Goal: Information Seeking & Learning: Learn about a topic

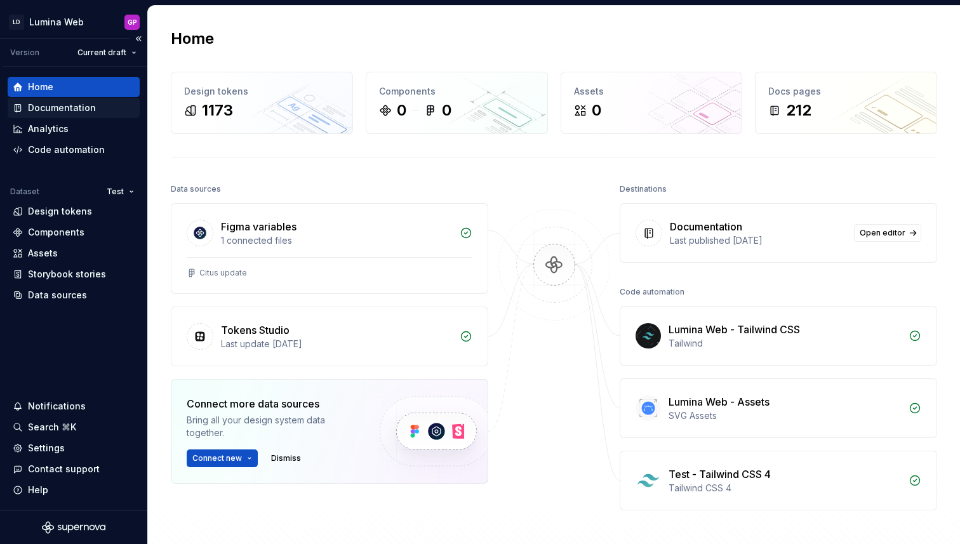
click at [50, 108] on div "Documentation" at bounding box center [62, 108] width 68 height 13
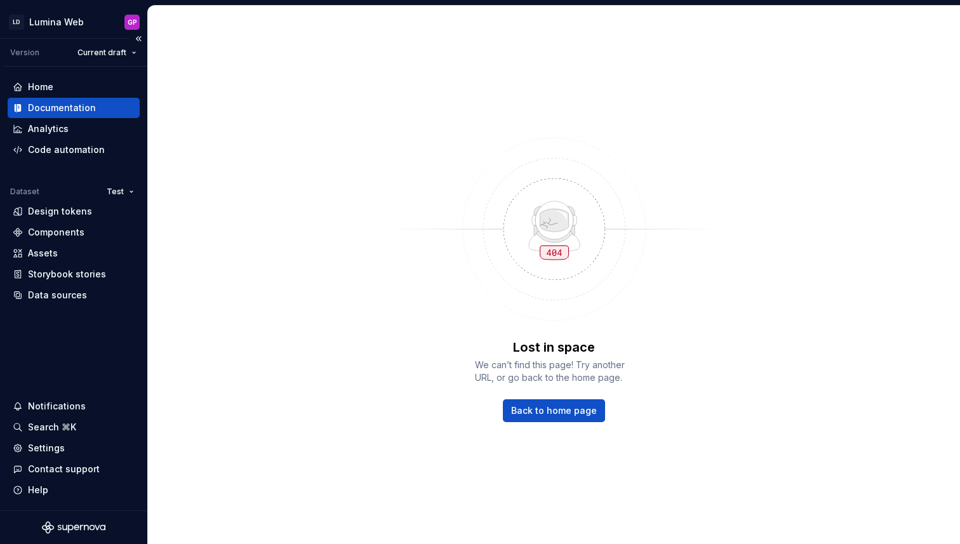
click at [50, 106] on div "Documentation" at bounding box center [62, 108] width 68 height 13
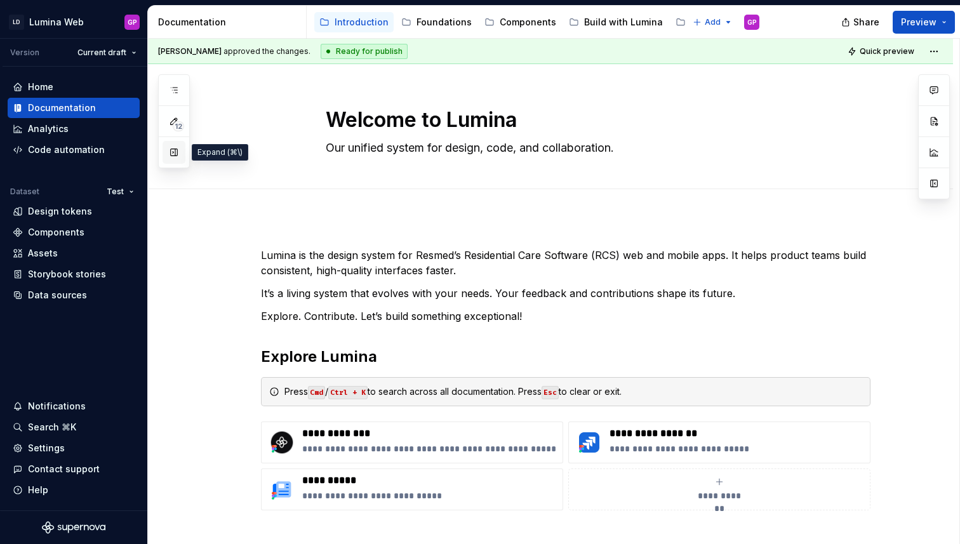
click at [171, 150] on button "button" at bounding box center [173, 152] width 23 height 23
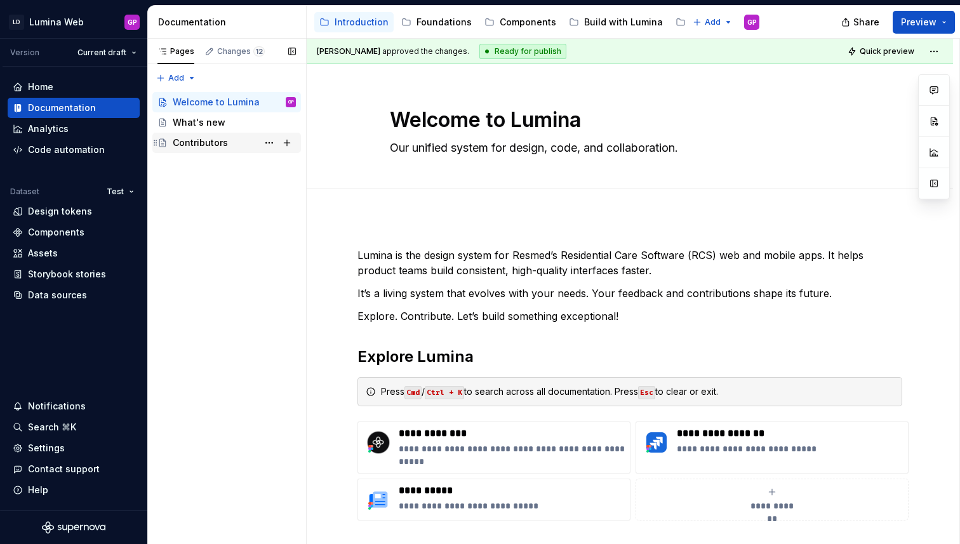
click at [190, 143] on div "Contributors" at bounding box center [200, 142] width 55 height 13
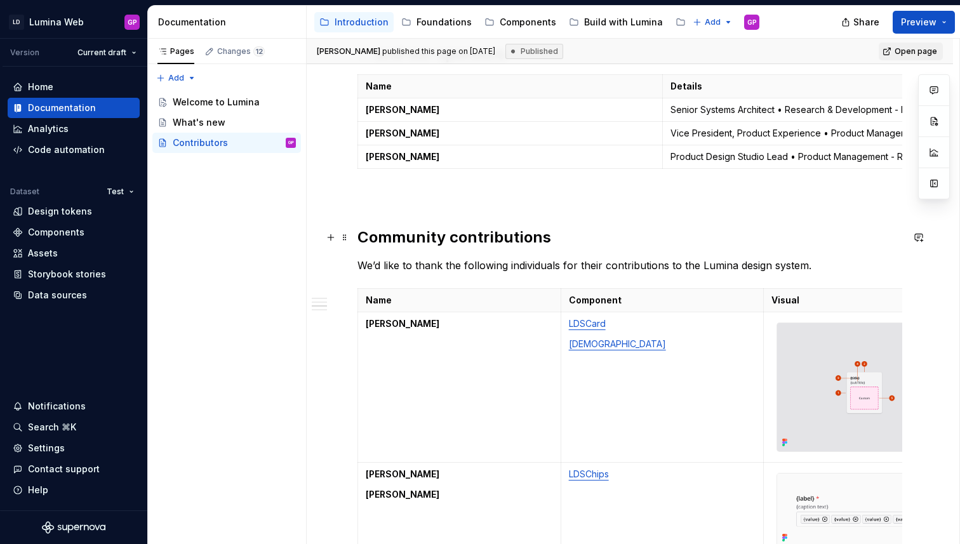
scroll to position [477, 0]
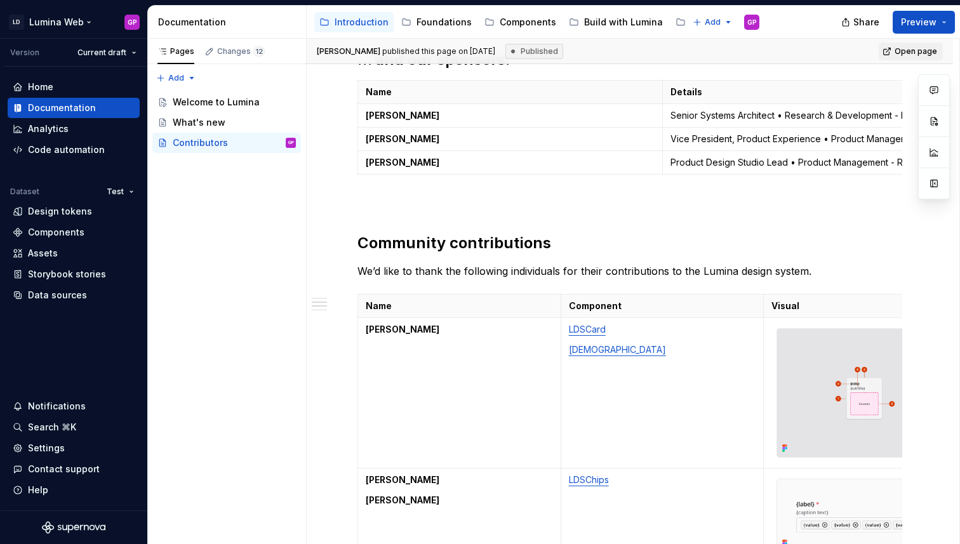
click at [77, 25] on html "LD Lumina Web GP Version Current draft Home Documentation Analytics Code automa…" at bounding box center [480, 272] width 960 height 544
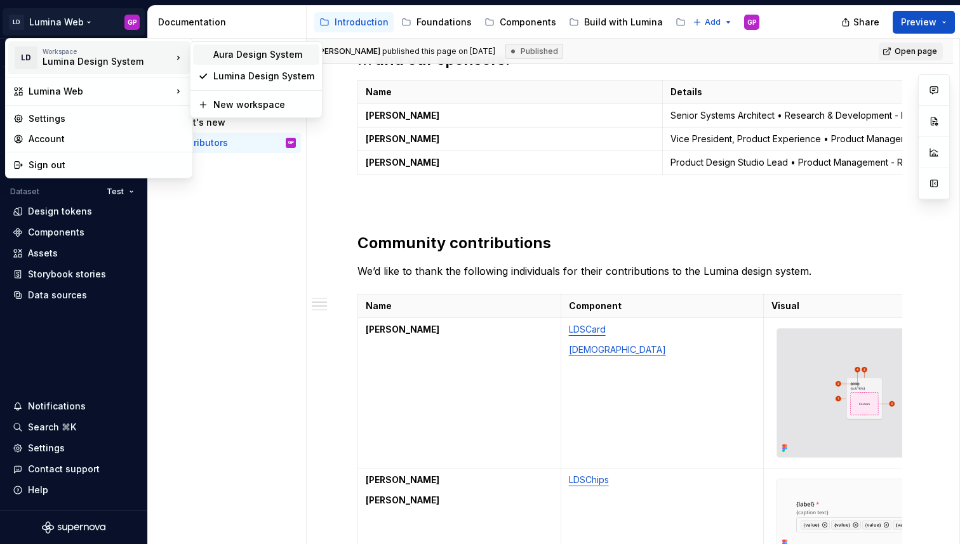
click at [256, 58] on div "Aura Design System" at bounding box center [263, 54] width 101 height 13
type textarea "*"
